Goal: Task Accomplishment & Management: Manage account settings

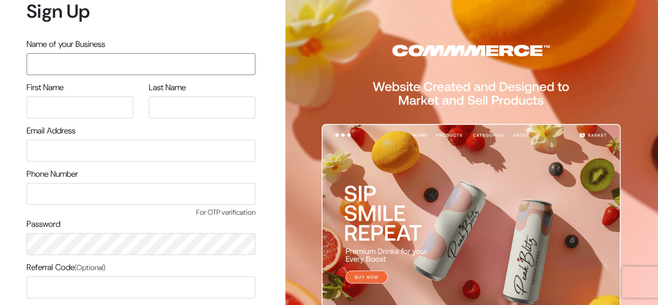
scroll to position [88, 0]
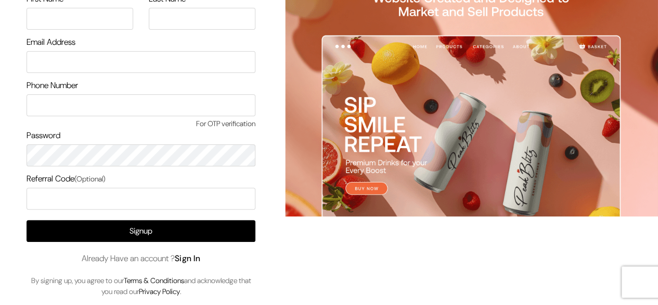
click at [191, 253] on link "Sign In" at bounding box center [188, 257] width 26 height 11
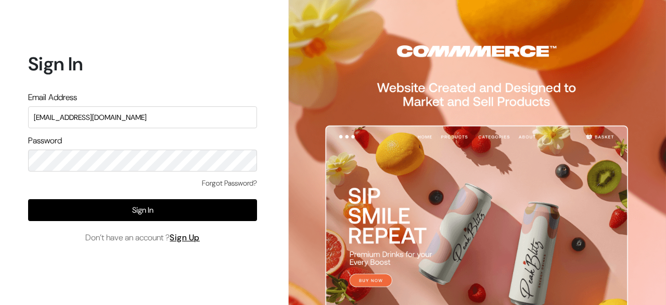
type input "suraj@commmerce.com"
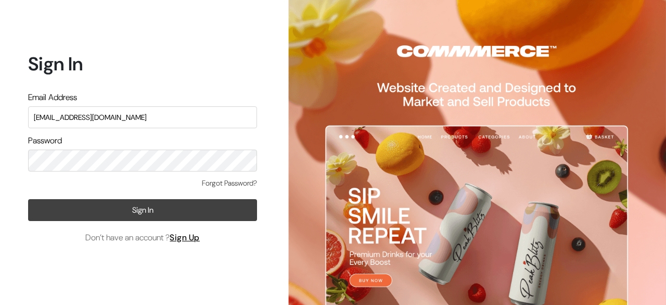
click at [157, 203] on button "Sign In" at bounding box center [142, 210] width 229 height 22
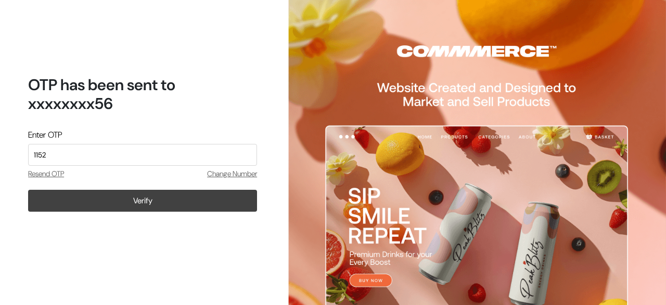
type input "1152"
click at [157, 199] on button "Verify" at bounding box center [142, 200] width 229 height 22
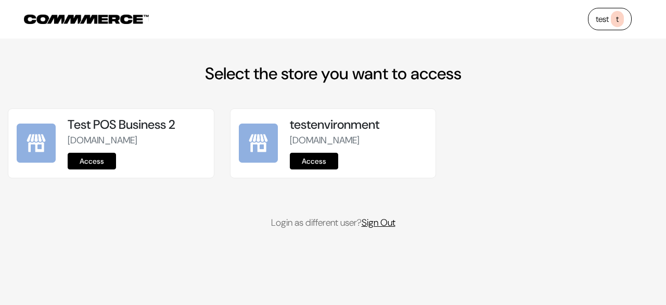
click at [391, 229] on link "Sign Out" at bounding box center [379, 222] width 34 height 12
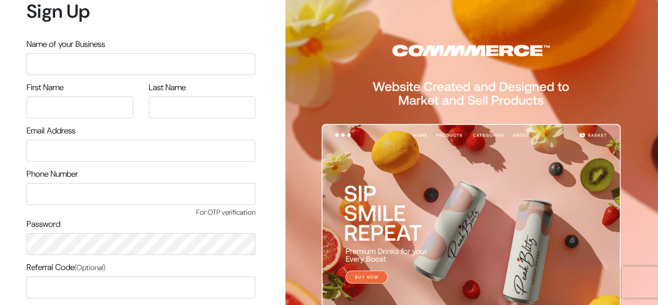
scroll to position [88, 0]
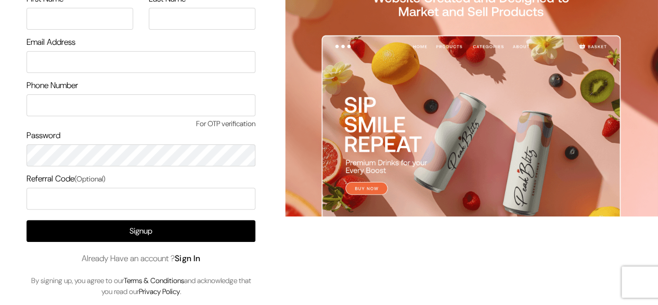
click at [200, 257] on link "Sign In" at bounding box center [188, 257] width 26 height 11
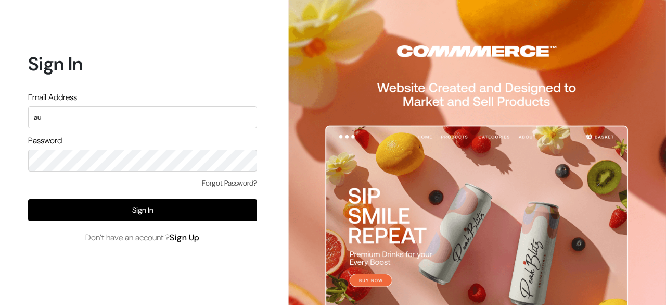
type input "a"
type input "S"
type input "[EMAIL_ADDRESS][DOMAIN_NAME]"
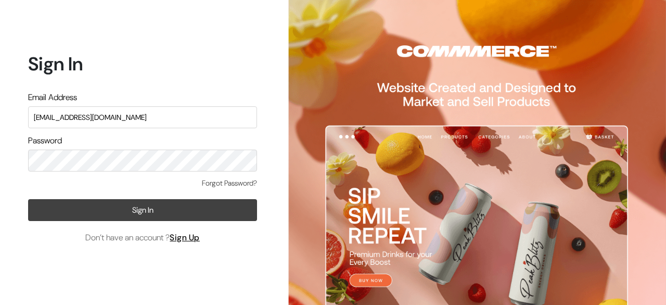
click at [153, 205] on button "Sign In" at bounding box center [142, 210] width 229 height 22
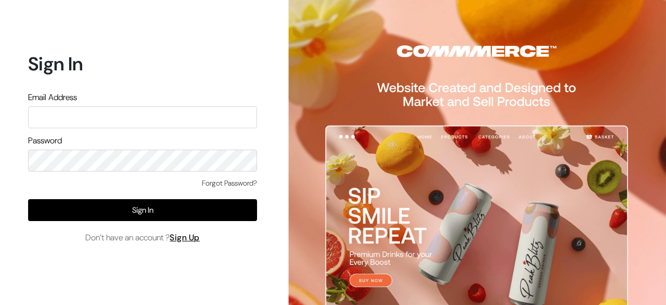
click at [153, 205] on button "Sign In" at bounding box center [142, 210] width 229 height 22
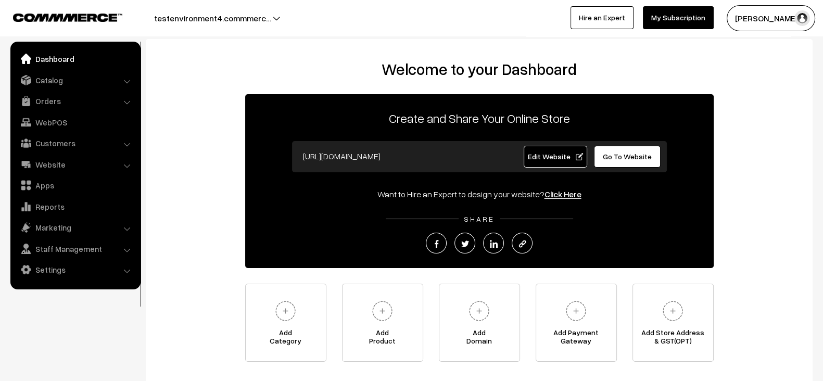
click at [50, 280] on ul "Dashboard Catalog" at bounding box center [75, 166] width 130 height 248
click at [50, 277] on link "Settings" at bounding box center [75, 269] width 124 height 19
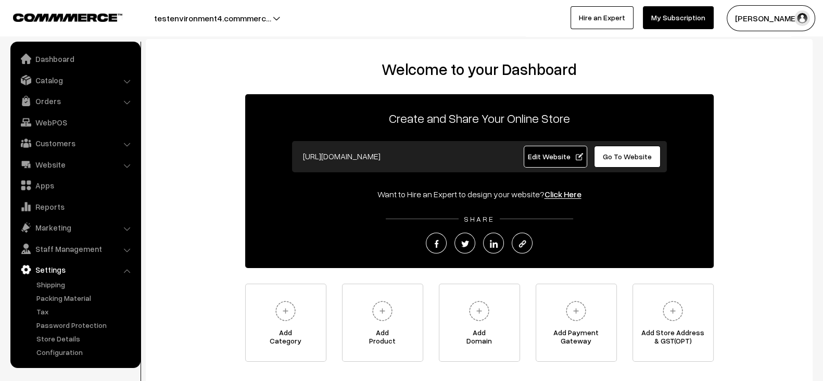
scroll to position [74, 0]
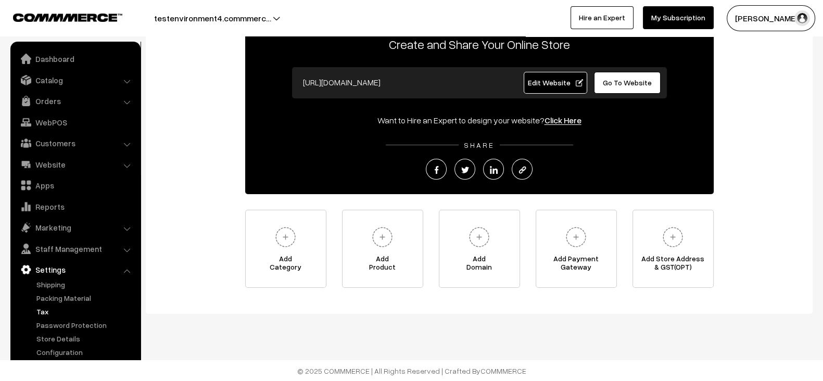
click at [52, 311] on link "Tax" at bounding box center [85, 311] width 103 height 11
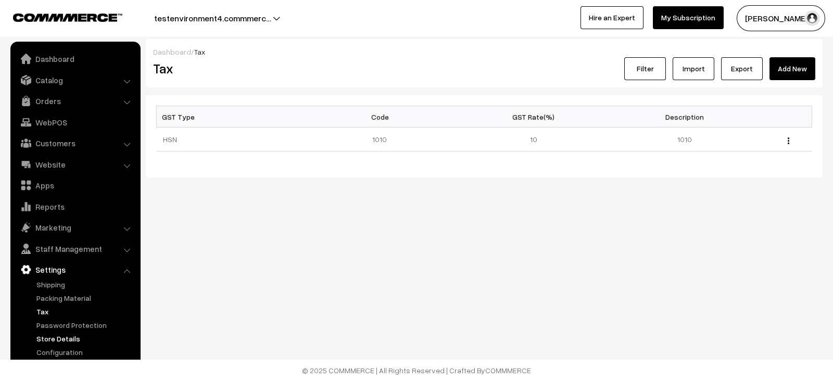
click at [70, 339] on link "Store Details" at bounding box center [85, 338] width 103 height 11
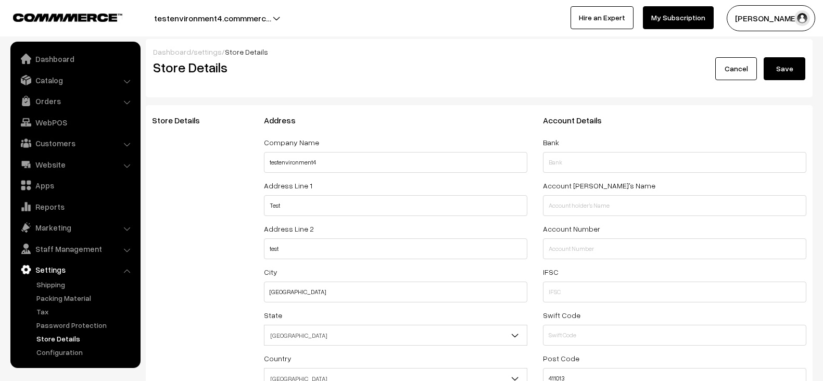
select select "99"
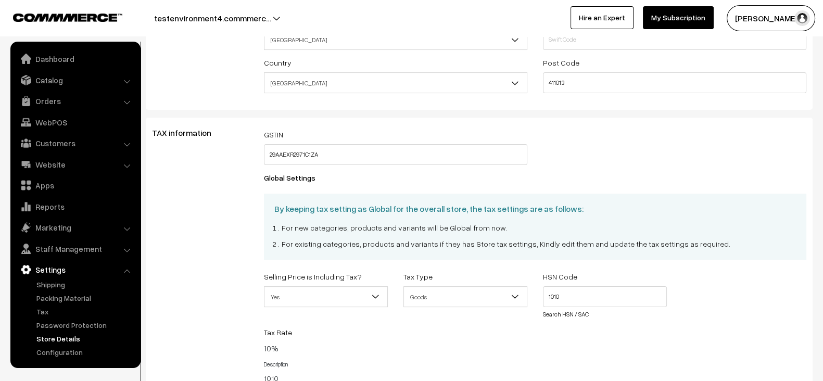
scroll to position [272, 0]
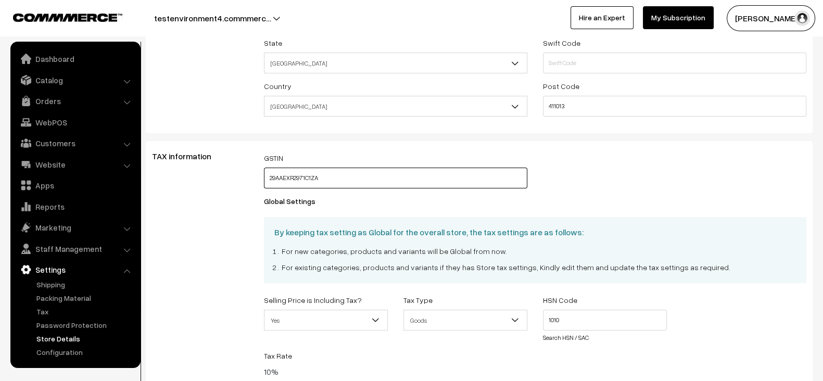
click at [353, 170] on input "29AAEXR2971C1ZA" at bounding box center [395, 178] width 263 height 21
